Goal: Information Seeking & Learning: Learn about a topic

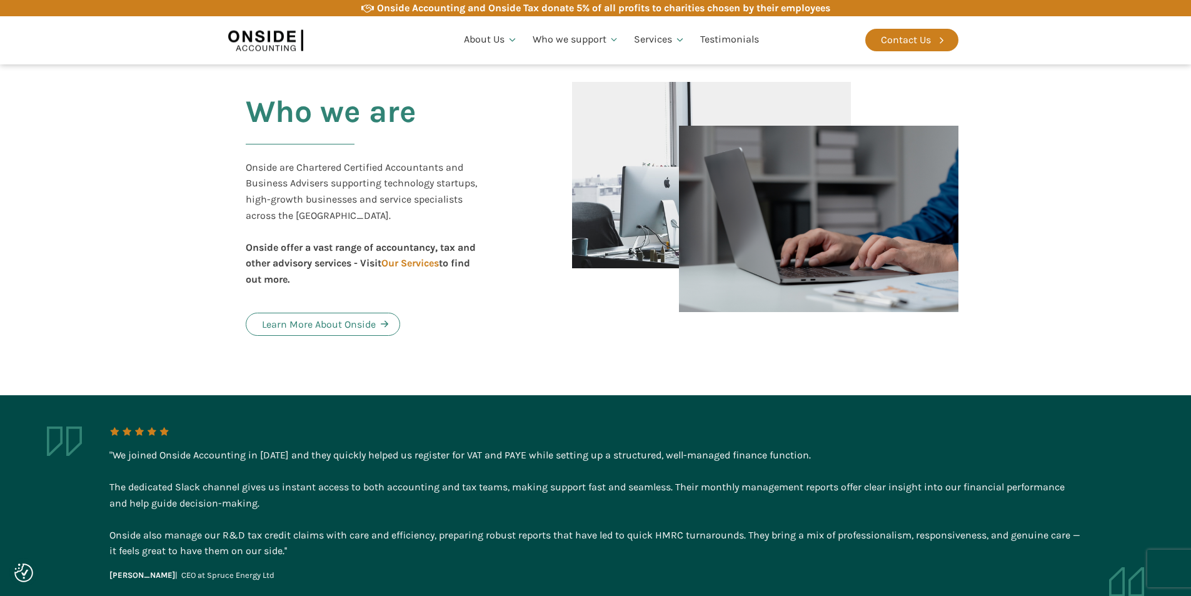
scroll to position [688, 0]
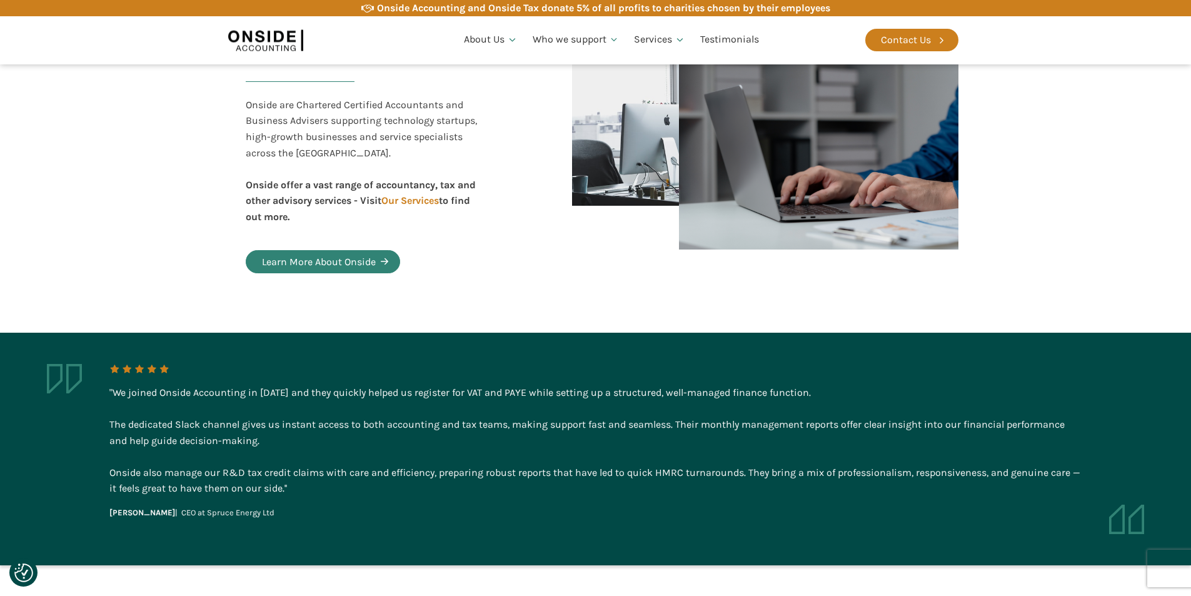
click at [366, 255] on div "Learn More About Onside" at bounding box center [319, 262] width 114 height 16
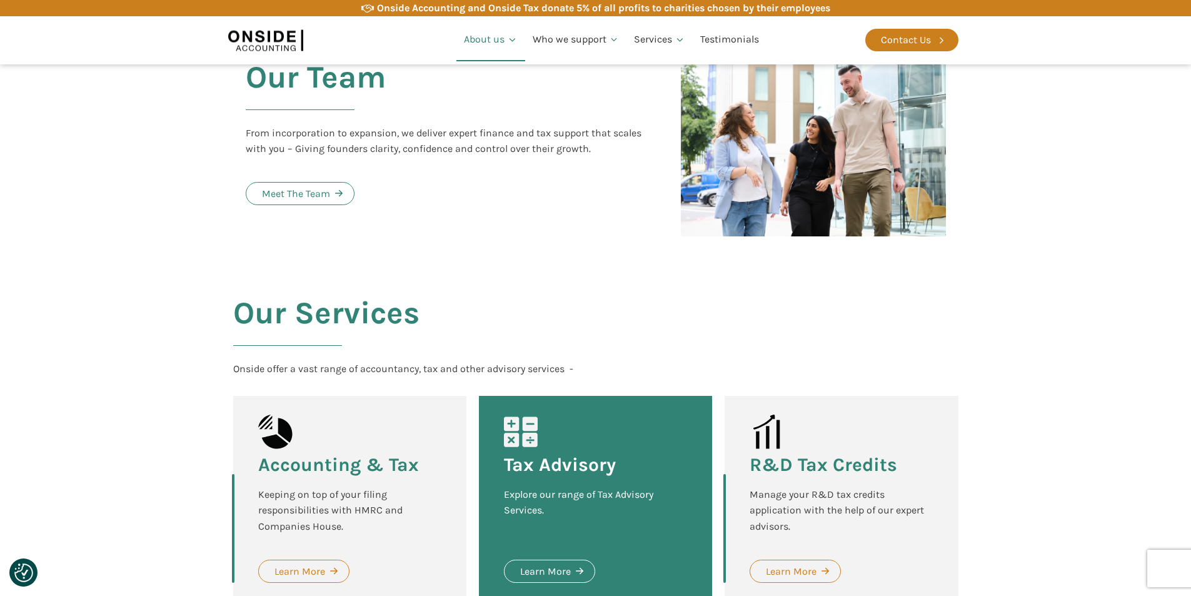
scroll to position [989, 0]
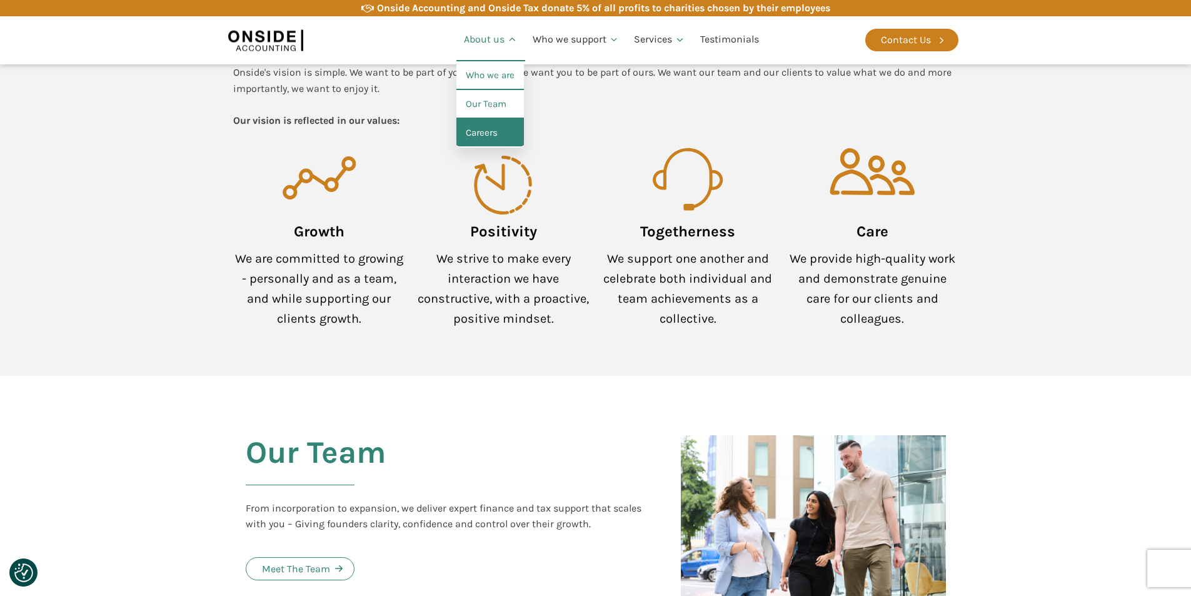
click at [497, 134] on link "Careers" at bounding box center [490, 133] width 68 height 29
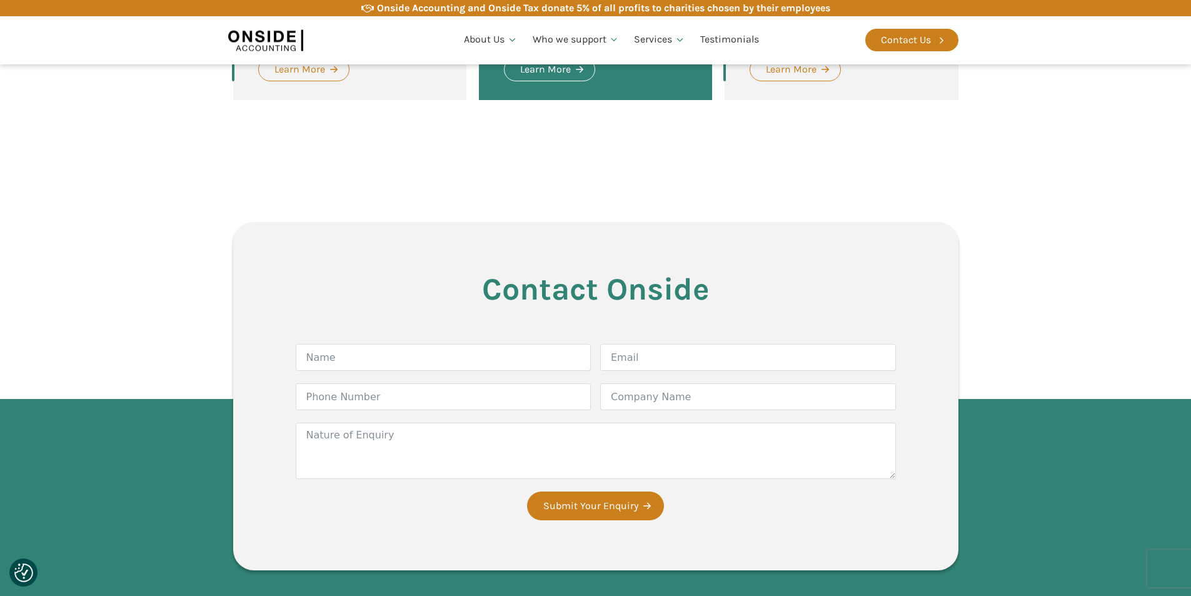
scroll to position [2063, 0]
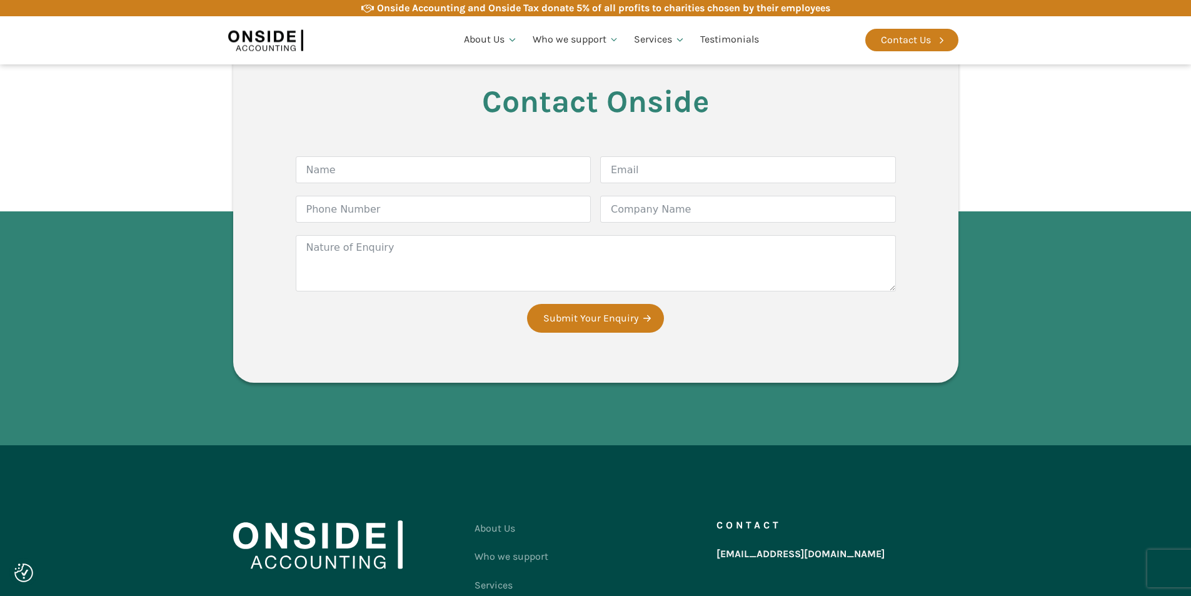
drag, startPoint x: 798, startPoint y: 8, endPoint x: 786, endPoint y: 5, distance: 12.9
click at [798, 8] on div "Onside Accounting and Onside Tax donate 5% of all profits to charities chosen b…" at bounding box center [603, 8] width 453 height 16
click at [348, 8] on div "Onside Accounting and Onside Tax donate 5% of all profits to charities chosen b…" at bounding box center [595, 8] width 725 height 16
click at [364, 9] on icon at bounding box center [367, 8] width 13 height 13
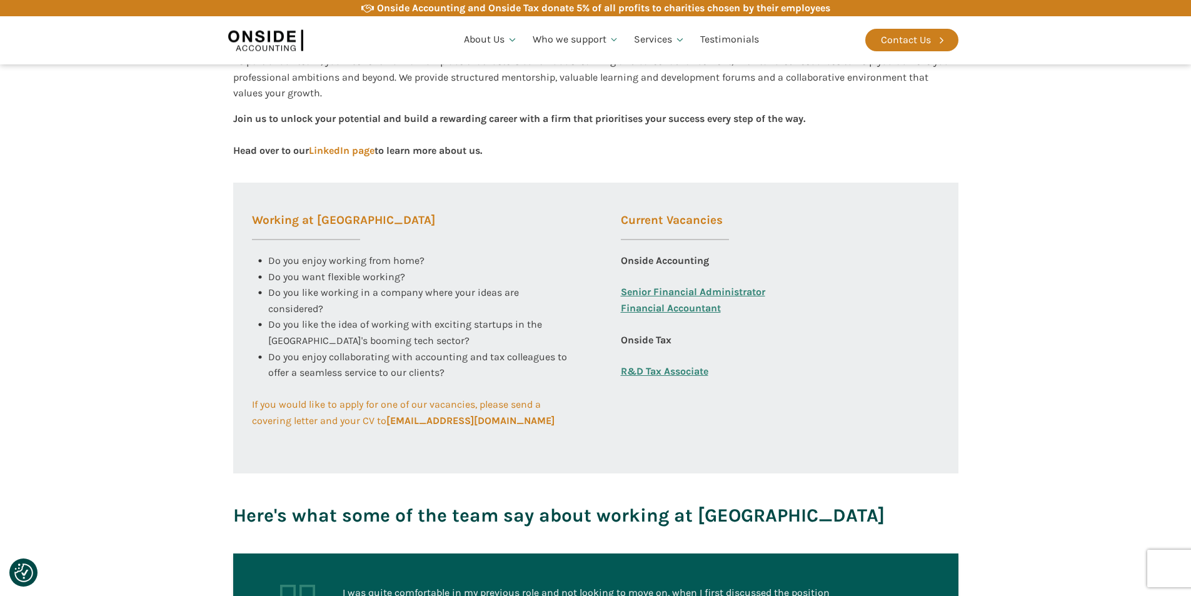
scroll to position [0, 0]
